Goal: Task Accomplishment & Management: Use online tool/utility

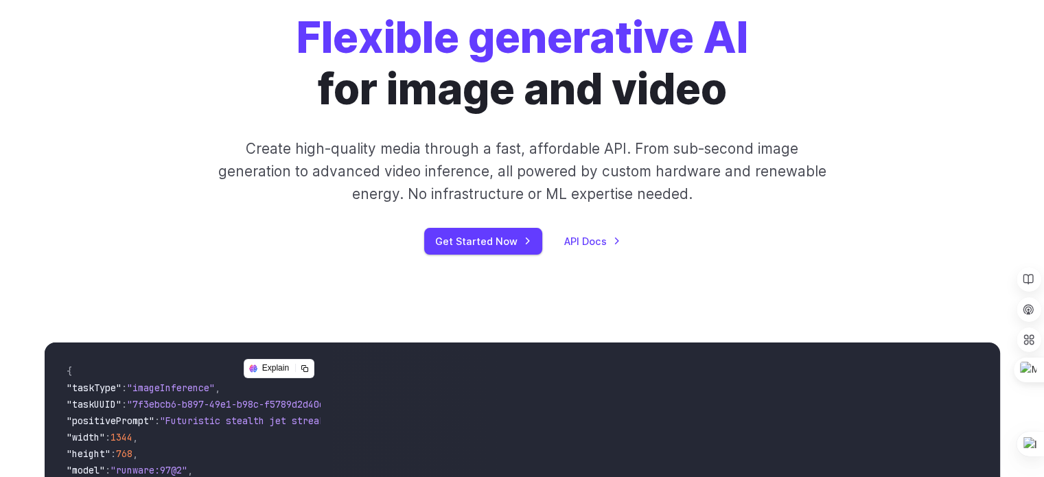
scroll to position [33, 0]
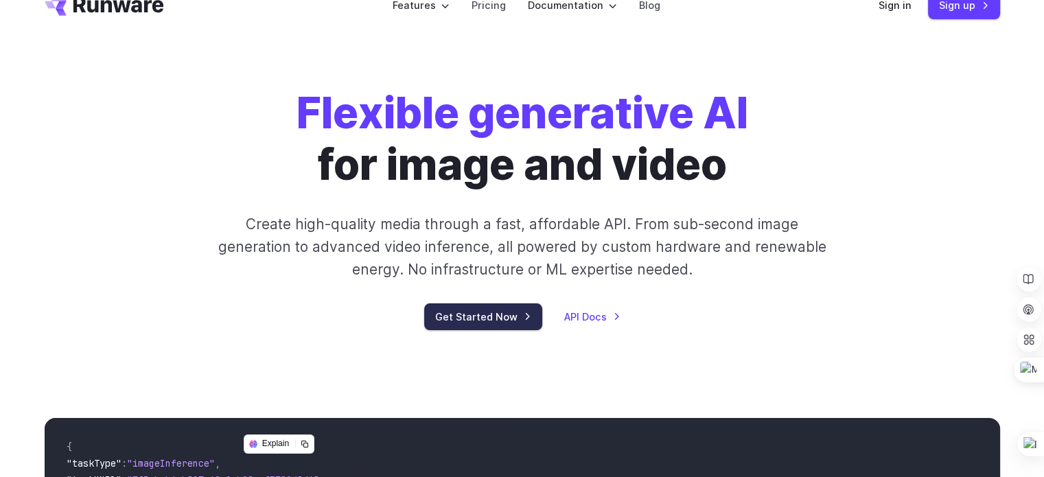
click at [442, 318] on link "Get Started Now" at bounding box center [483, 316] width 118 height 27
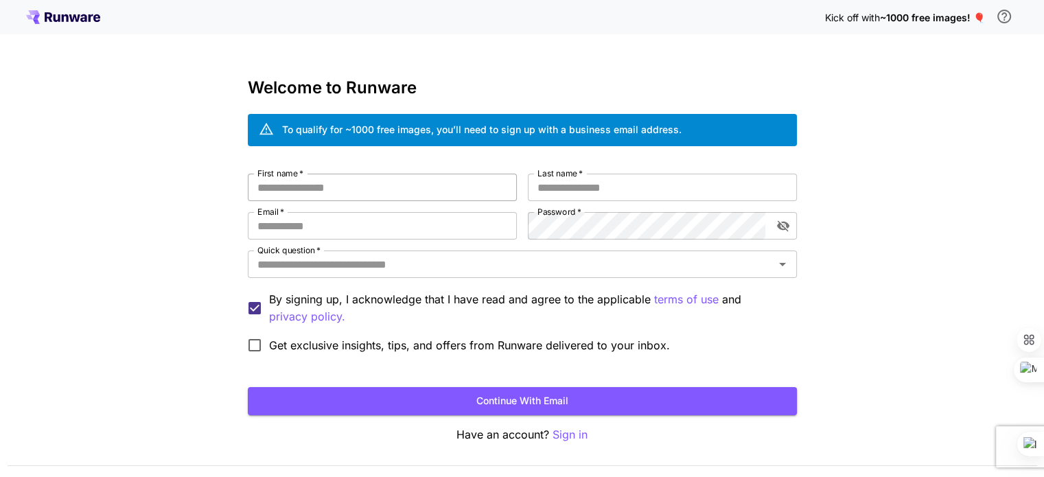
click at [441, 179] on input "First name   *" at bounding box center [382, 187] width 269 height 27
type input "*****"
type input "**********"
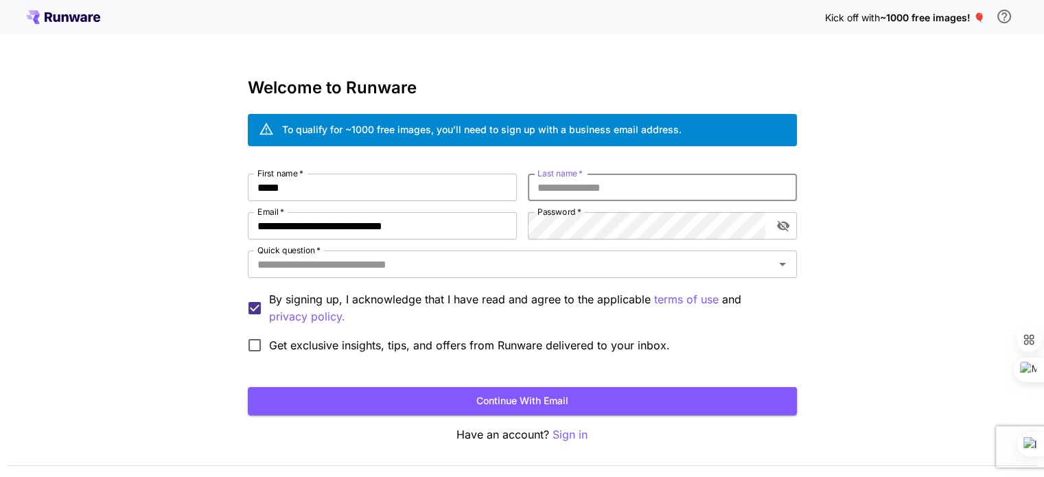
click at [633, 196] on input "Last name   *" at bounding box center [662, 187] width 269 height 27
type input "*****"
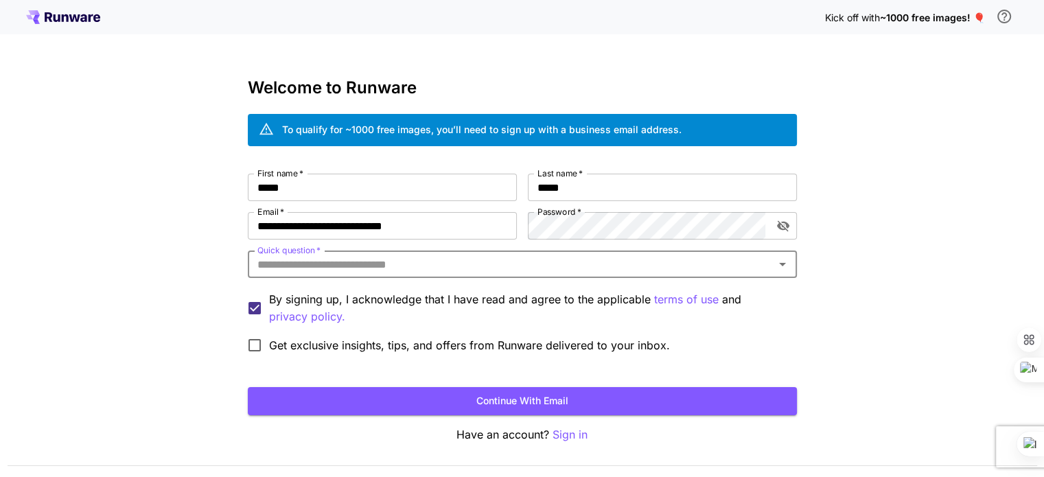
click at [623, 254] on div "Quick question   *" at bounding box center [522, 264] width 549 height 27
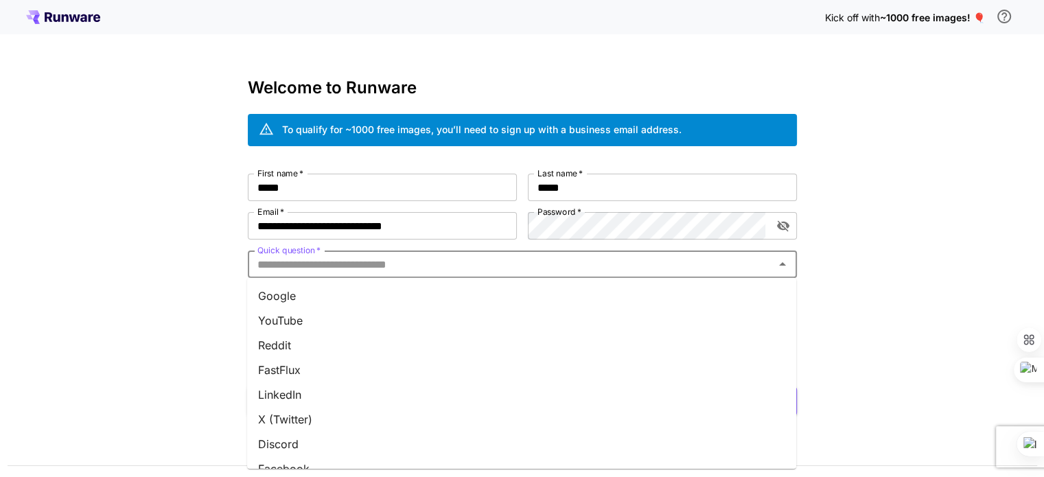
click at [551, 293] on li "Google" at bounding box center [521, 296] width 549 height 25
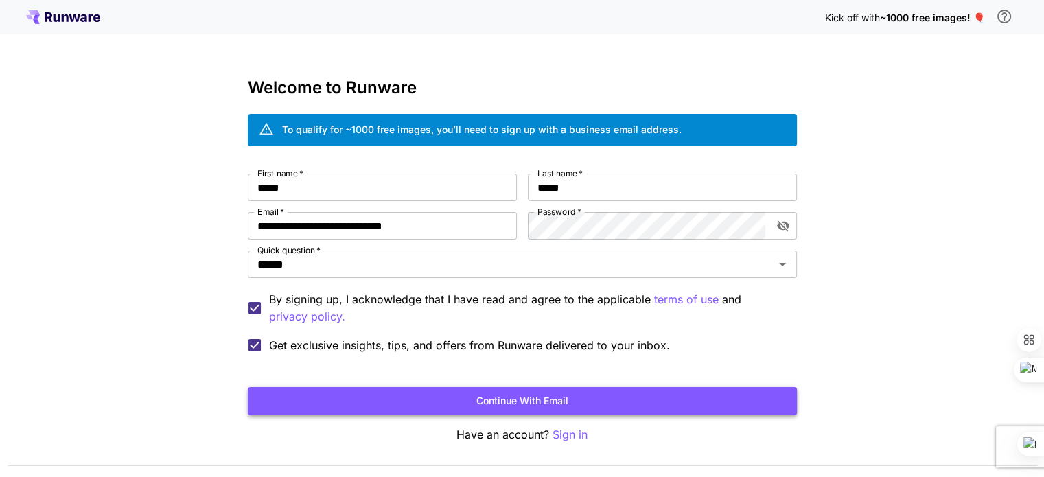
click at [332, 397] on button "Continue with email" at bounding box center [522, 401] width 549 height 28
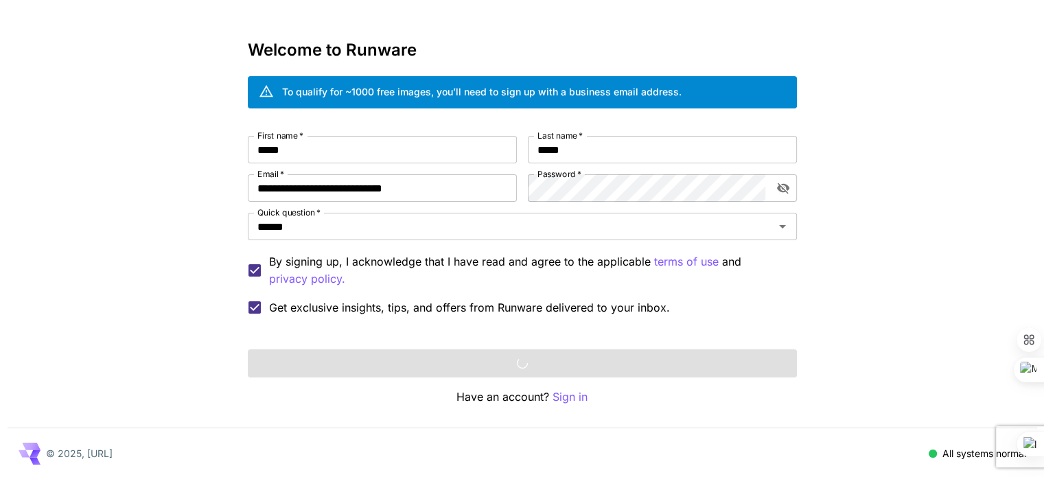
scroll to position [38, 0]
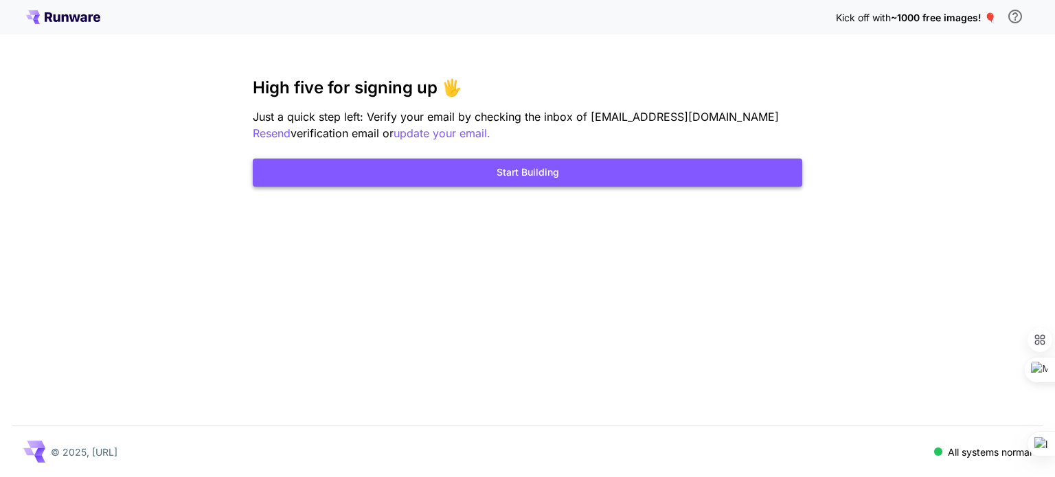
click at [630, 165] on button "Start Building" at bounding box center [527, 173] width 549 height 28
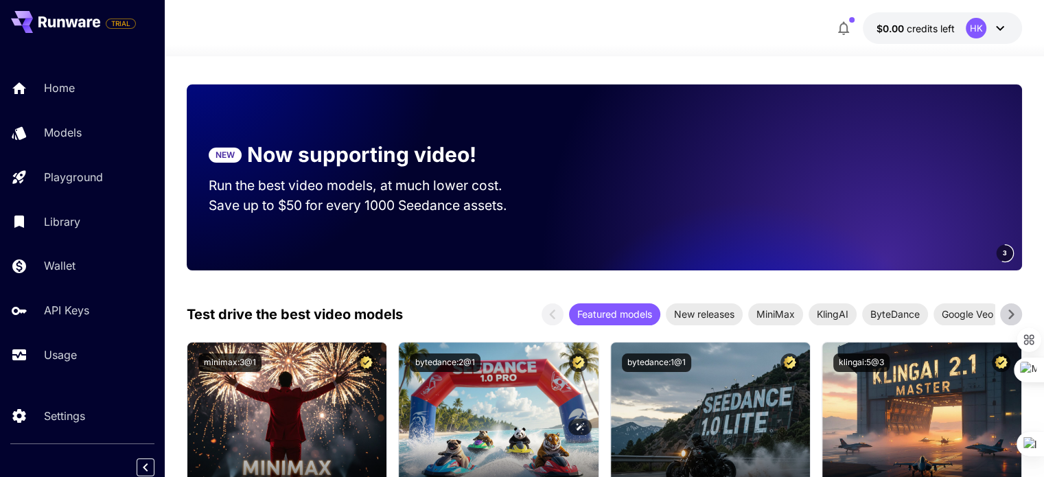
scroll to position [343, 0]
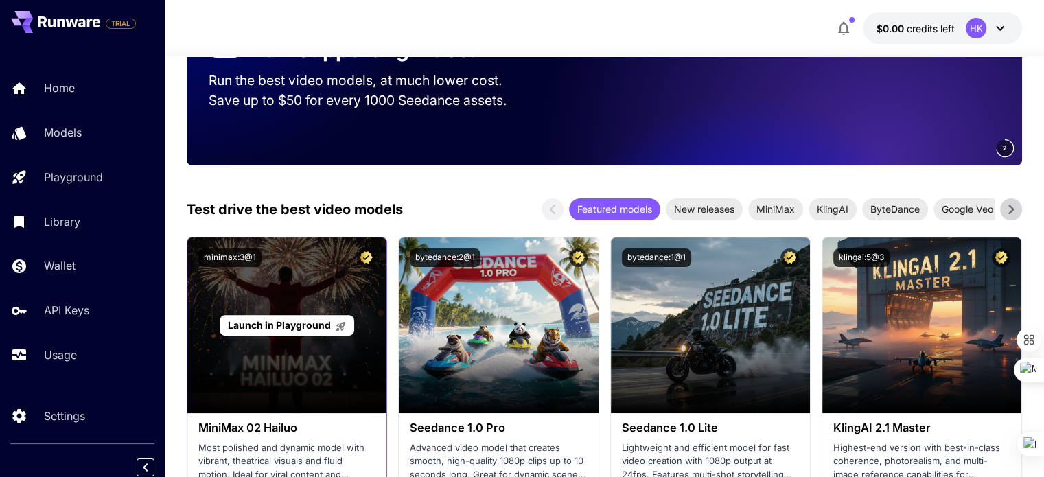
click at [333, 316] on div "Launch in Playground" at bounding box center [287, 325] width 134 height 21
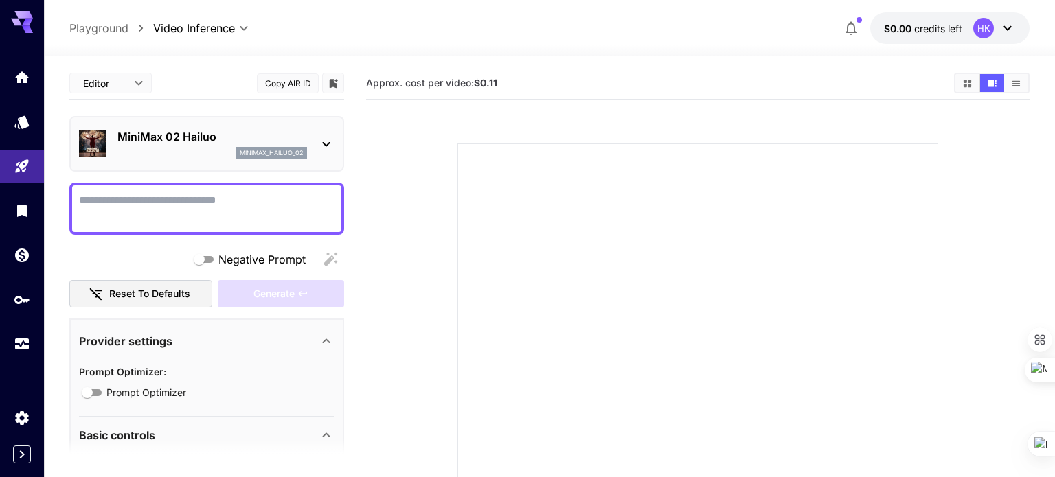
type input "*"
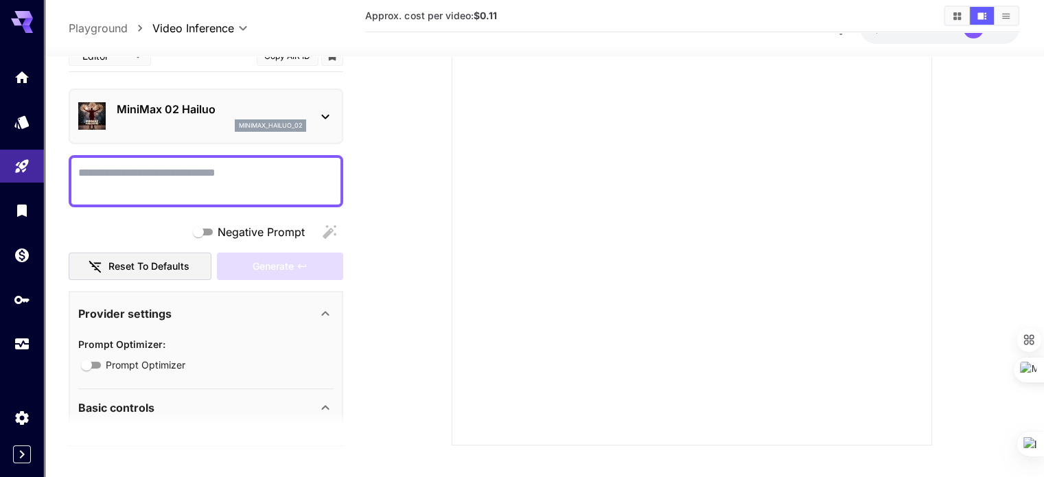
scroll to position [187, 0]
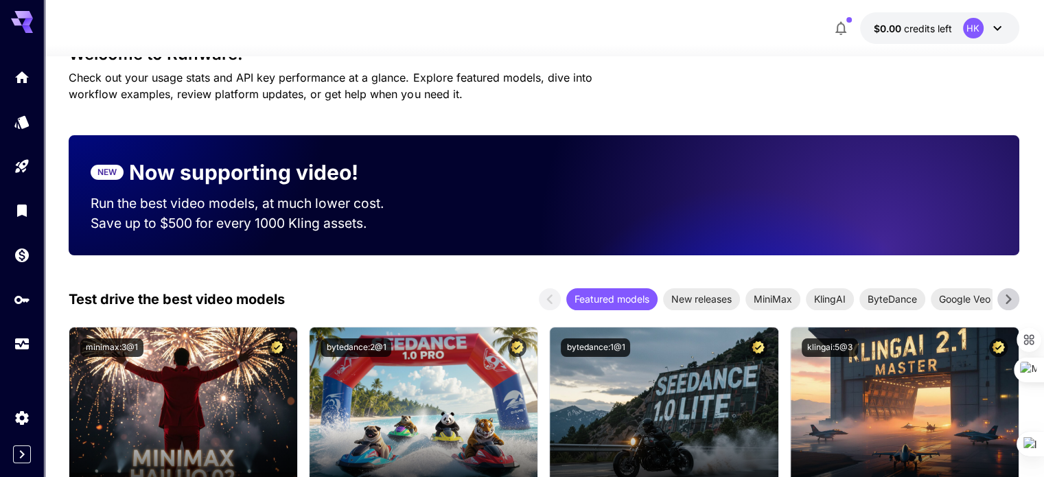
scroll to position [343, 0]
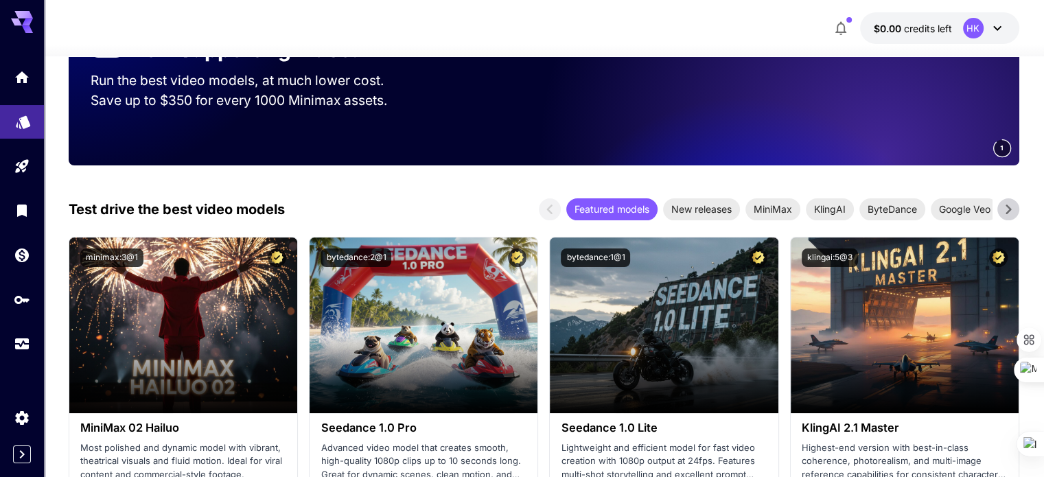
click at [32, 128] on link at bounding box center [22, 122] width 44 height 34
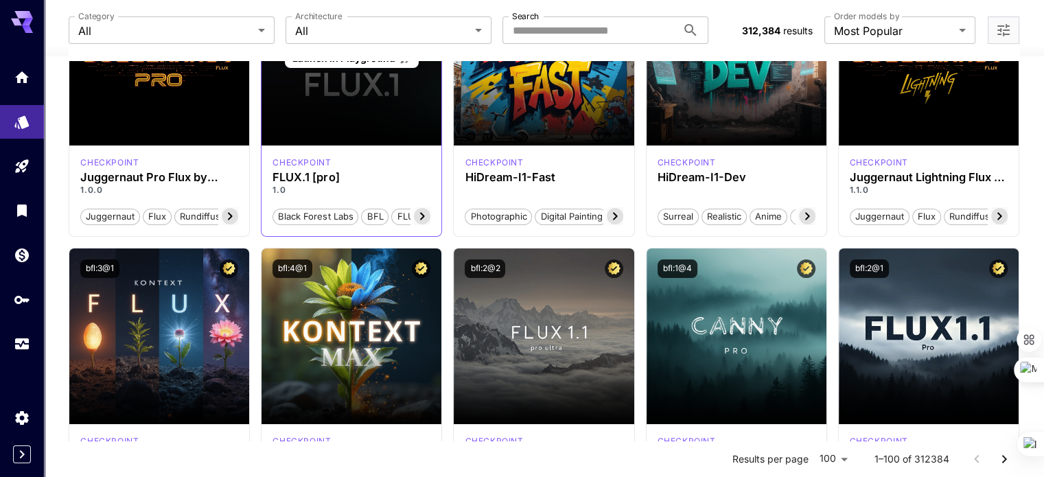
scroll to position [206, 0]
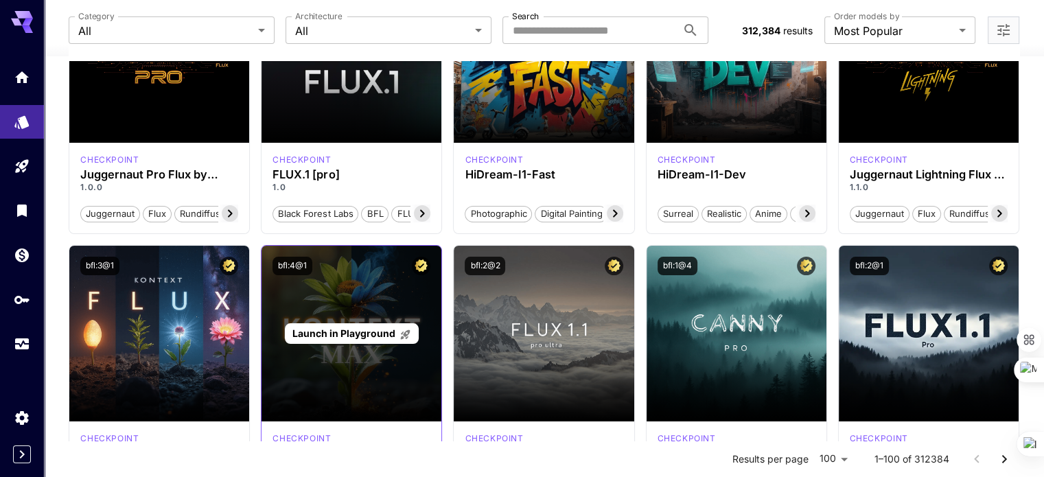
click at [352, 306] on div "Launch in Playground" at bounding box center [352, 334] width 180 height 176
click at [347, 338] on p "Launch in Playground" at bounding box center [351, 333] width 119 height 14
